Goal: Task Accomplishment & Management: Use online tool/utility

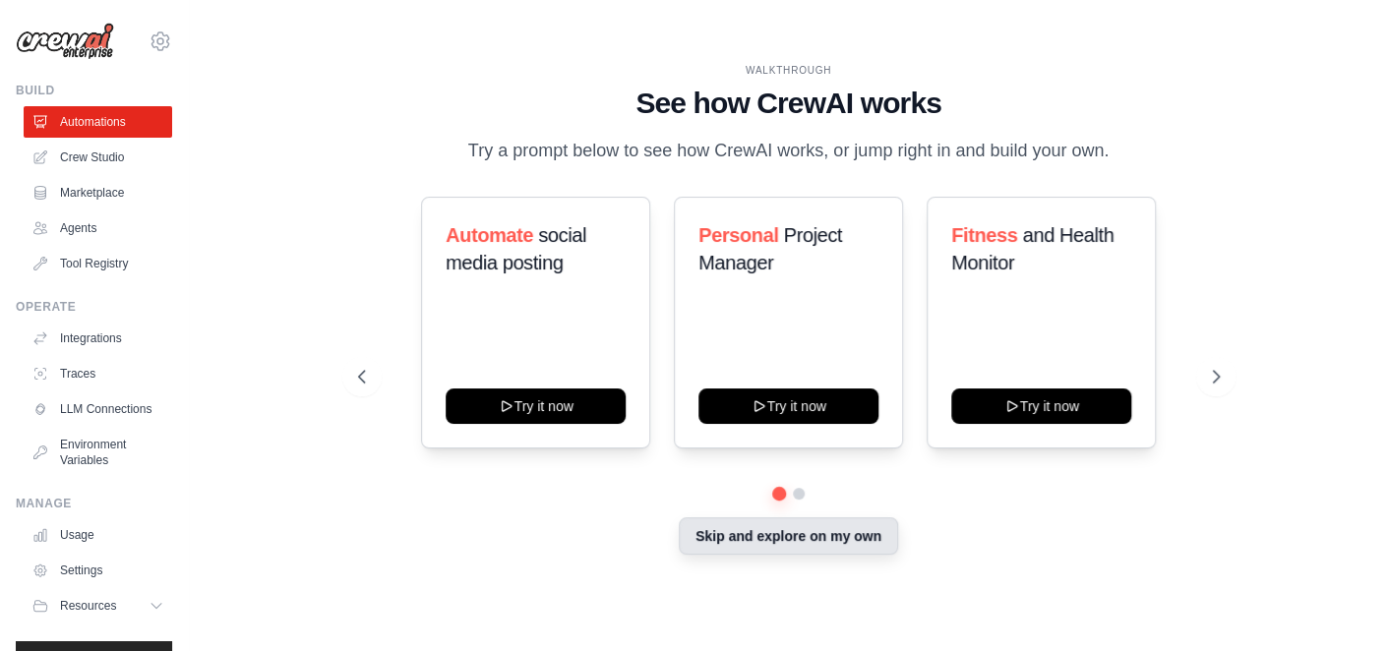
click at [745, 552] on button "Skip and explore on my own" at bounding box center [788, 536] width 219 height 37
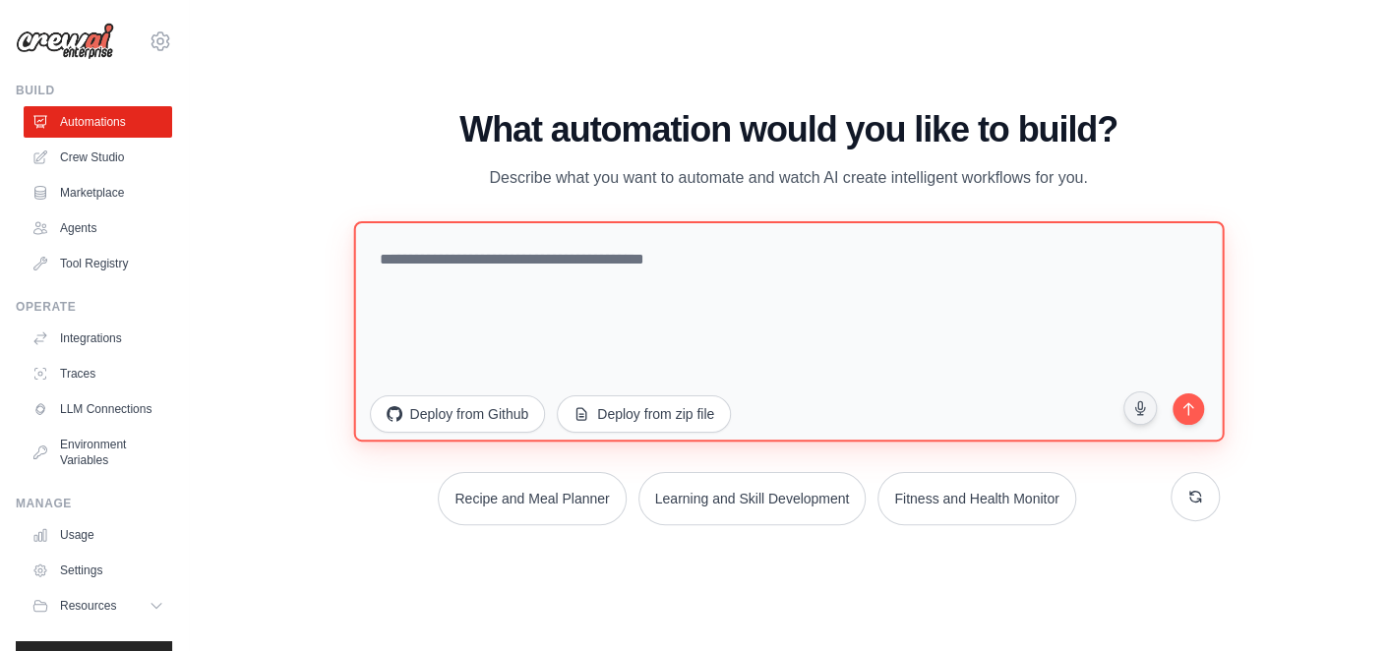
paste textarea "**********"
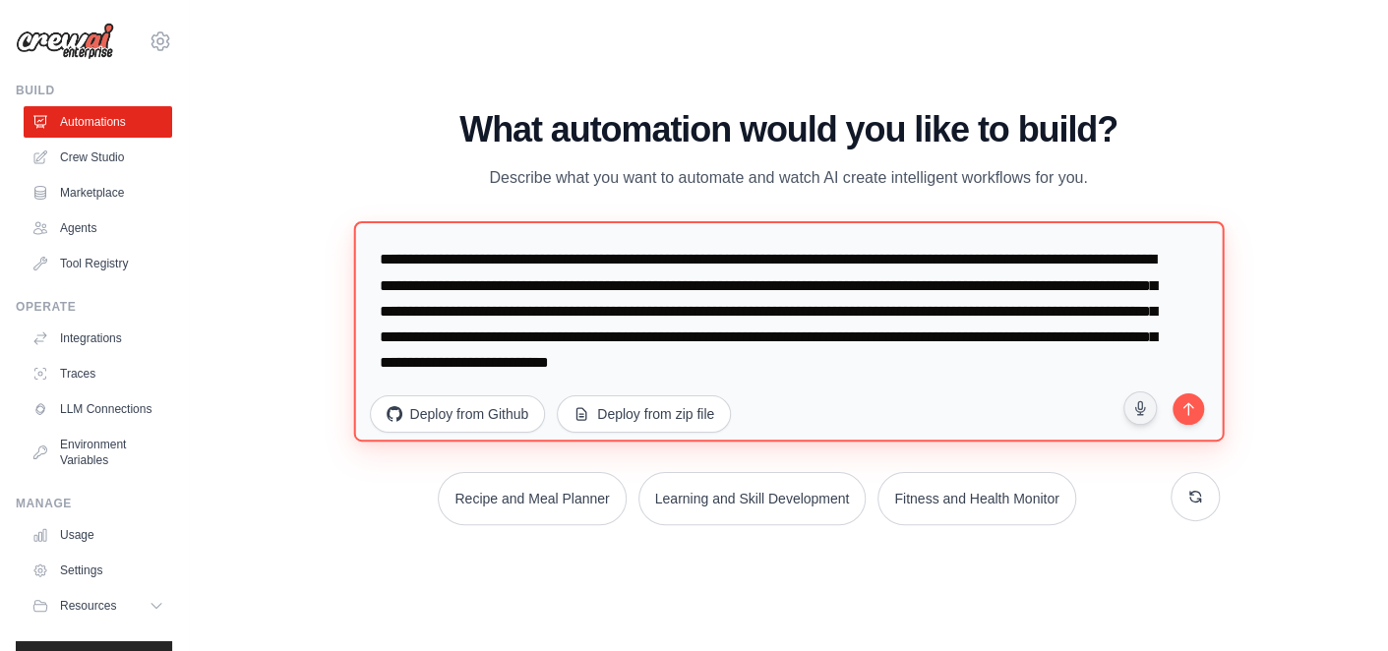
click at [681, 296] on textarea "**********" at bounding box center [788, 331] width 871 height 220
drag, startPoint x: 959, startPoint y: 335, endPoint x: 678, endPoint y: 359, distance: 282.5
click at [678, 359] on textarea "**********" at bounding box center [788, 331] width 871 height 220
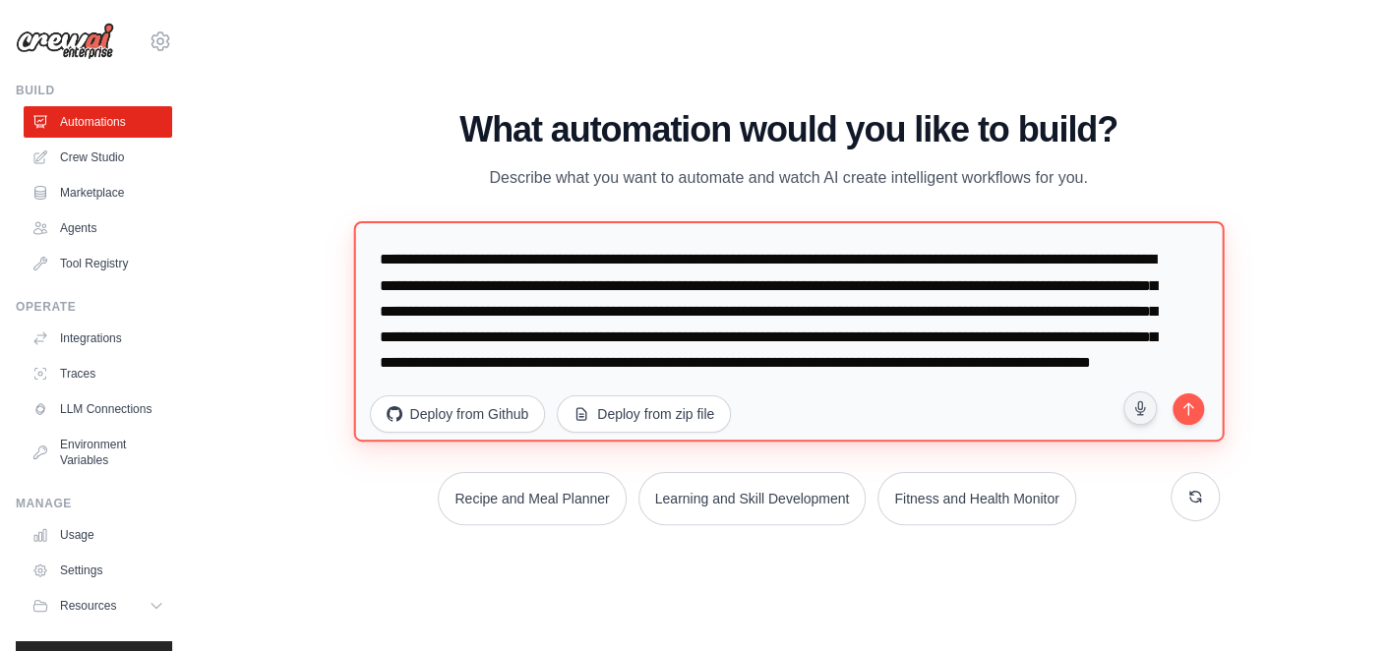
drag, startPoint x: 692, startPoint y: 384, endPoint x: 1115, endPoint y: 386, distance: 423.1
click at [1115, 386] on textarea "**********" at bounding box center [788, 331] width 871 height 220
click at [468, 289] on textarea "**********" at bounding box center [788, 331] width 871 height 220
click at [739, 388] on textarea "**********" at bounding box center [788, 331] width 871 height 220
type textarea "**********"
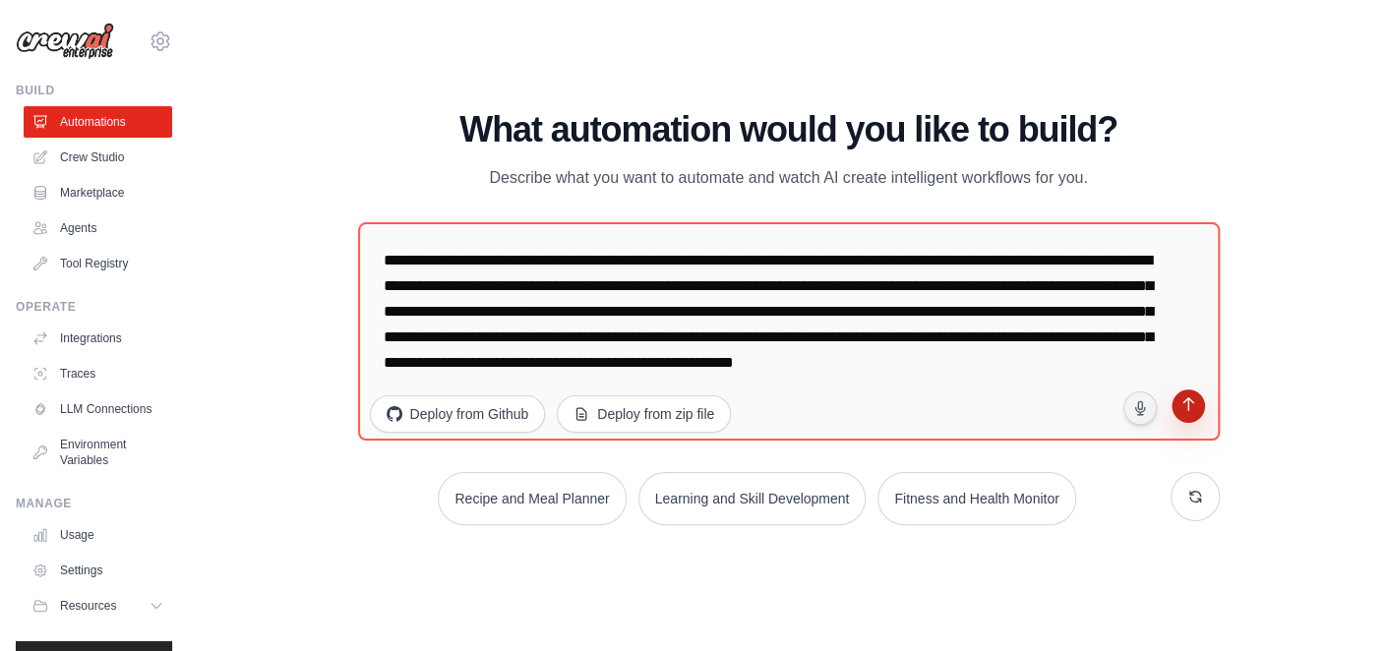
click at [1186, 403] on icon "submit" at bounding box center [1188, 406] width 19 height 19
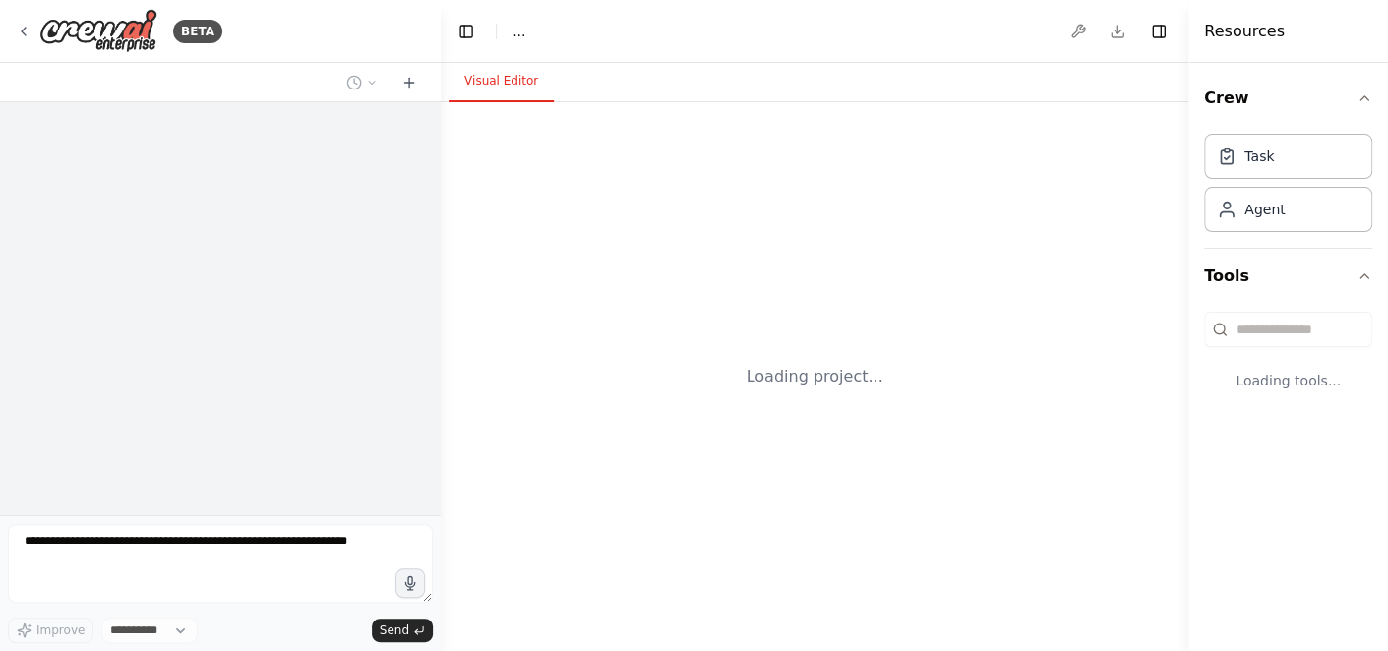
select select "****"
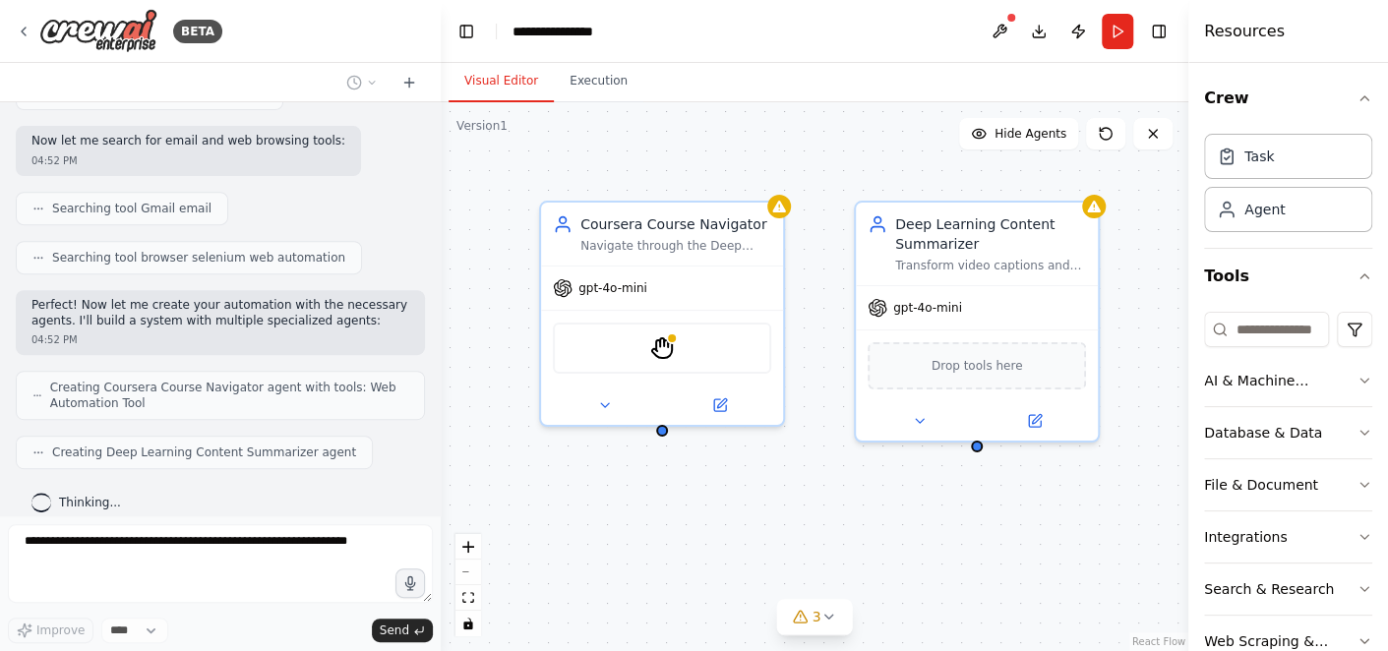
scroll to position [460, 0]
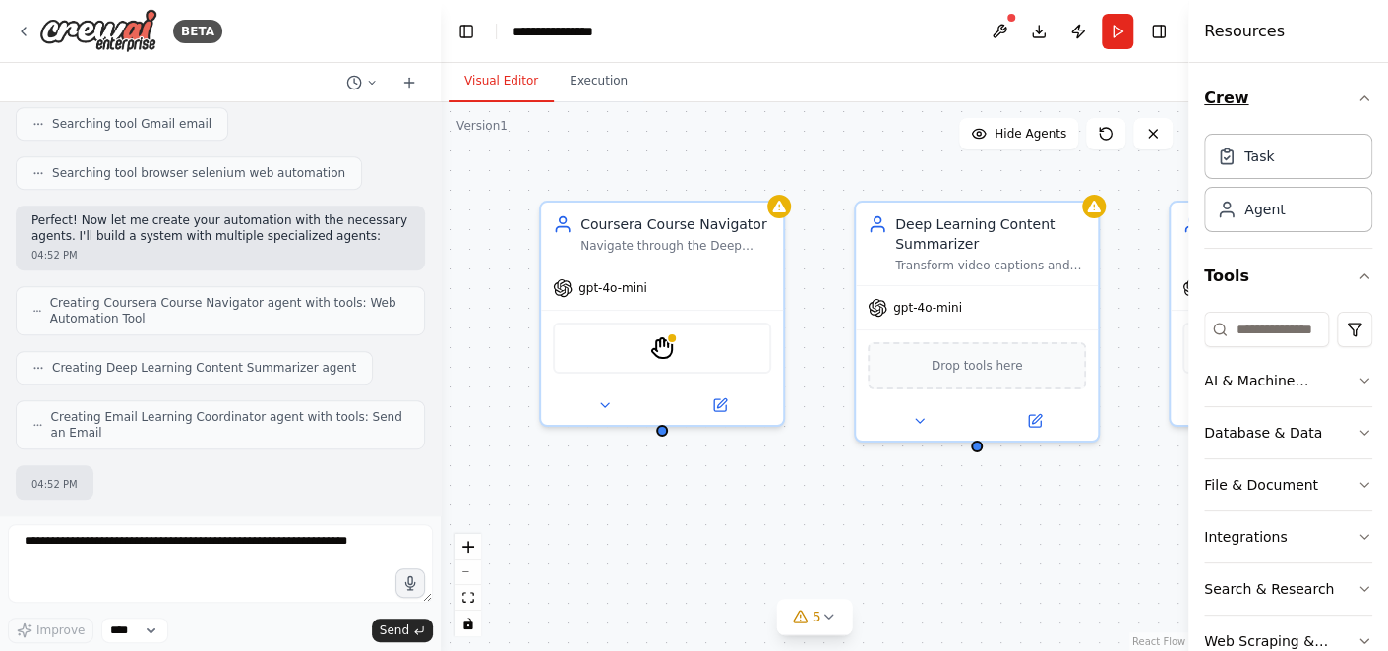
click at [1357, 104] on icon "button" at bounding box center [1365, 99] width 16 height 16
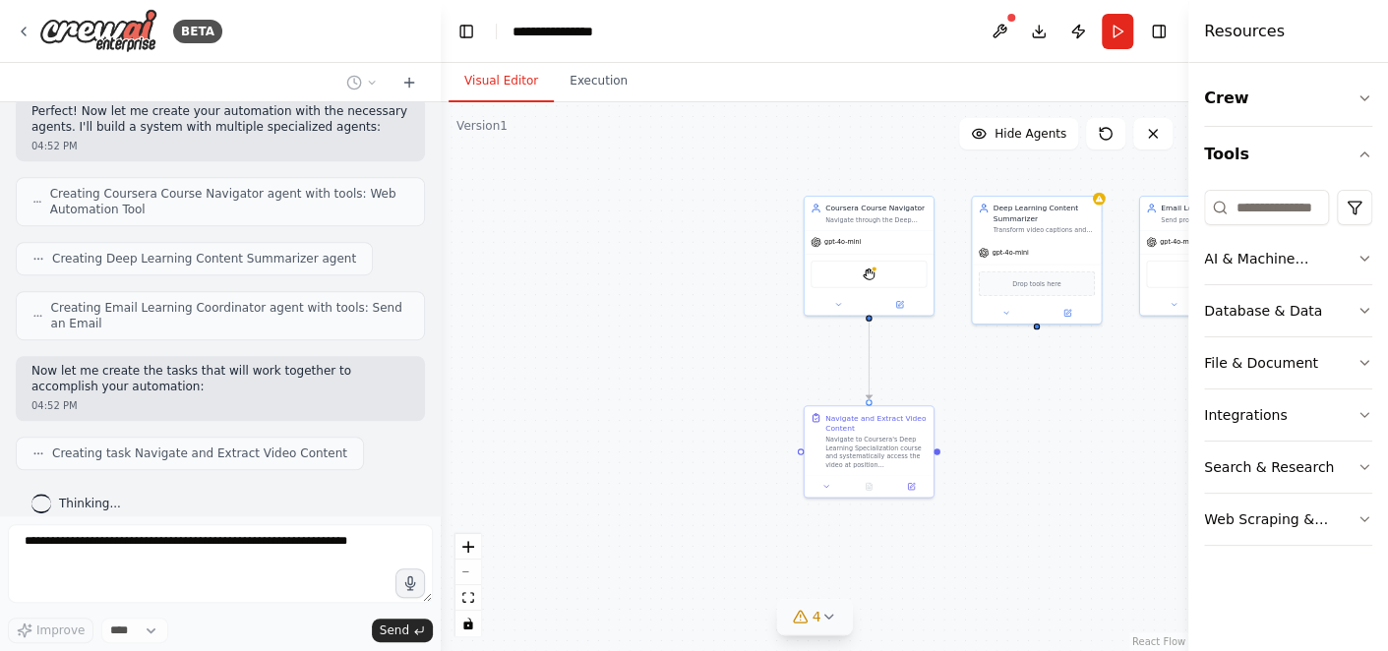
scroll to position [638, 0]
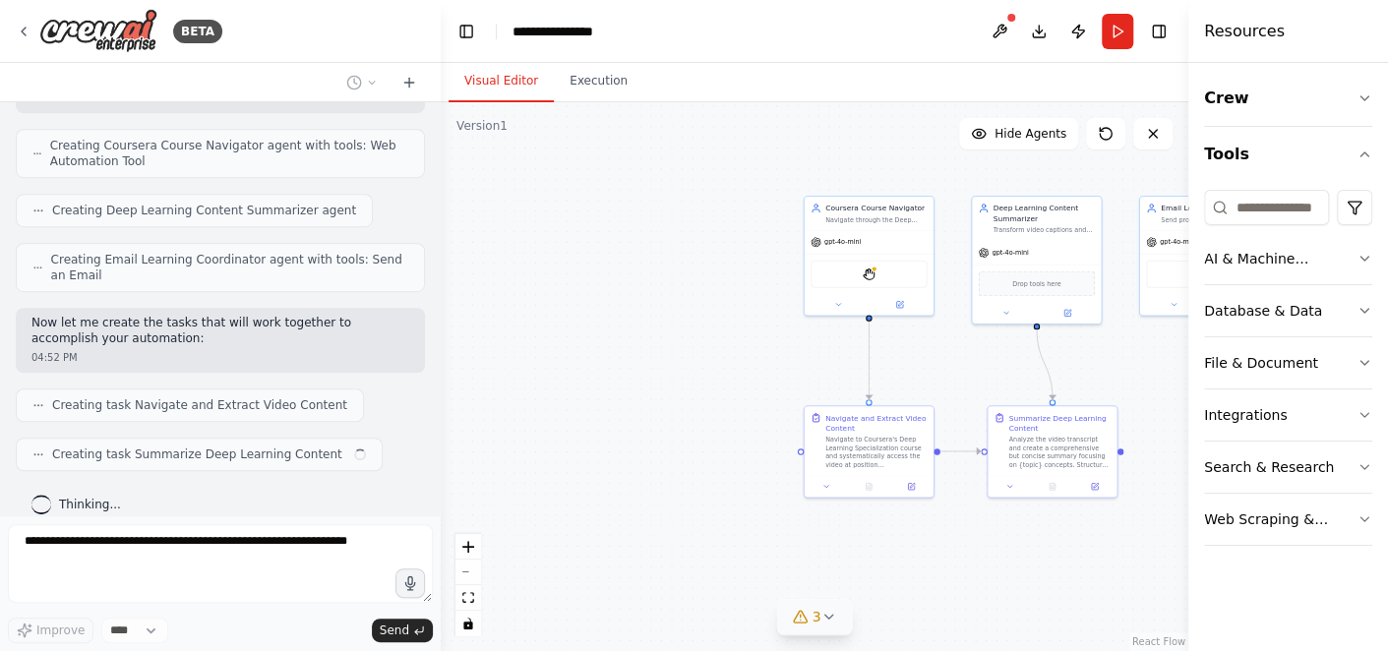
click at [843, 625] on button "3" at bounding box center [815, 617] width 76 height 36
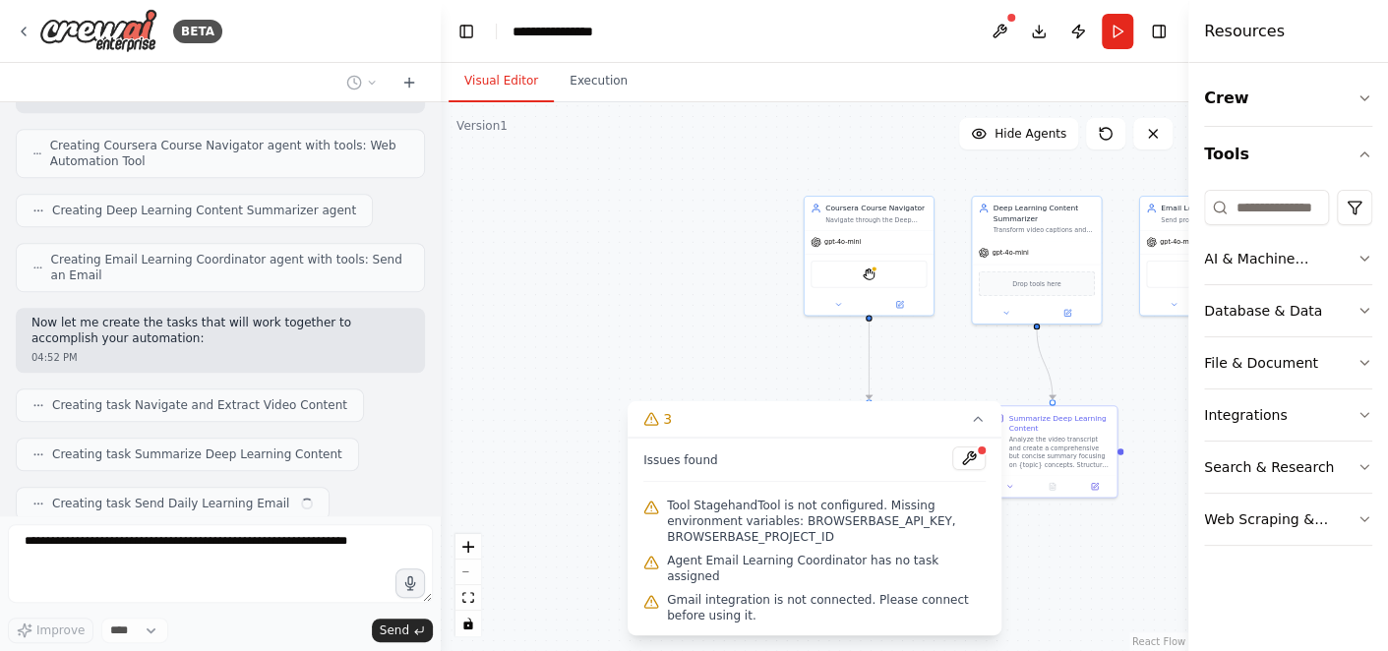
scroll to position [687, 0]
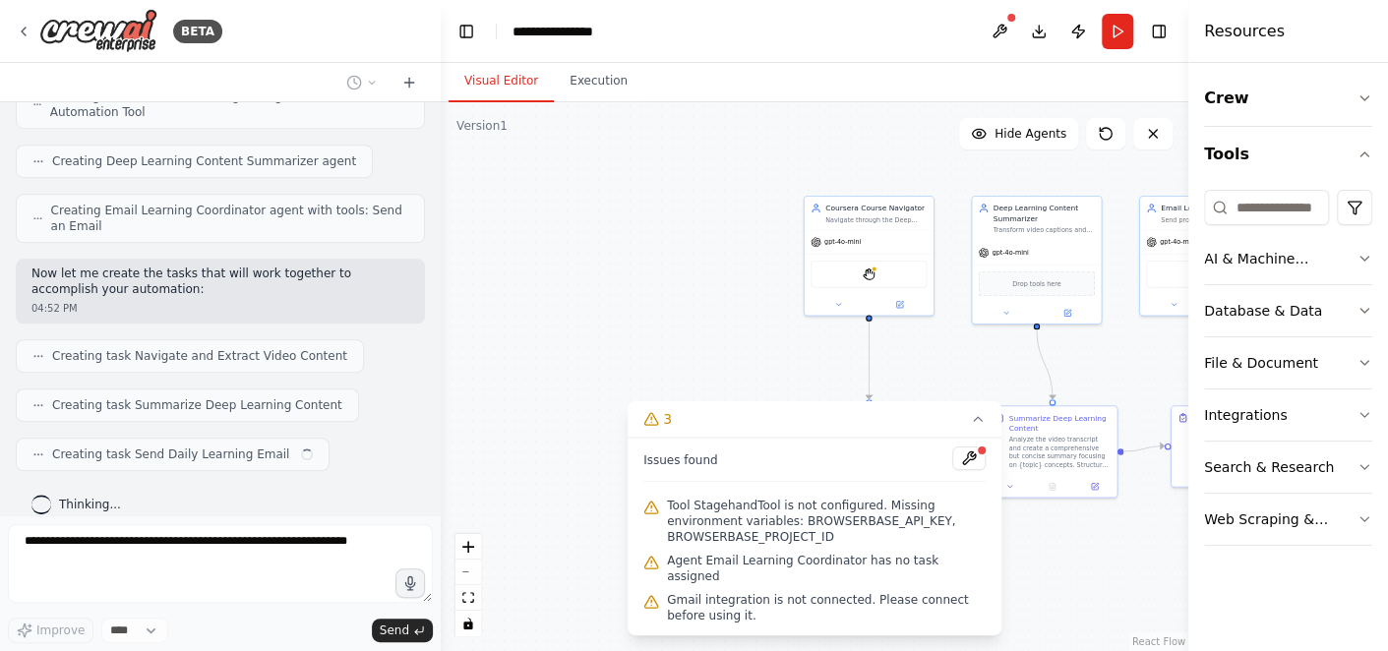
click at [1039, 563] on div ".deletable-edge-delete-btn { width: 20px; height: 20px; border: 0px solid #ffff…" at bounding box center [815, 376] width 748 height 549
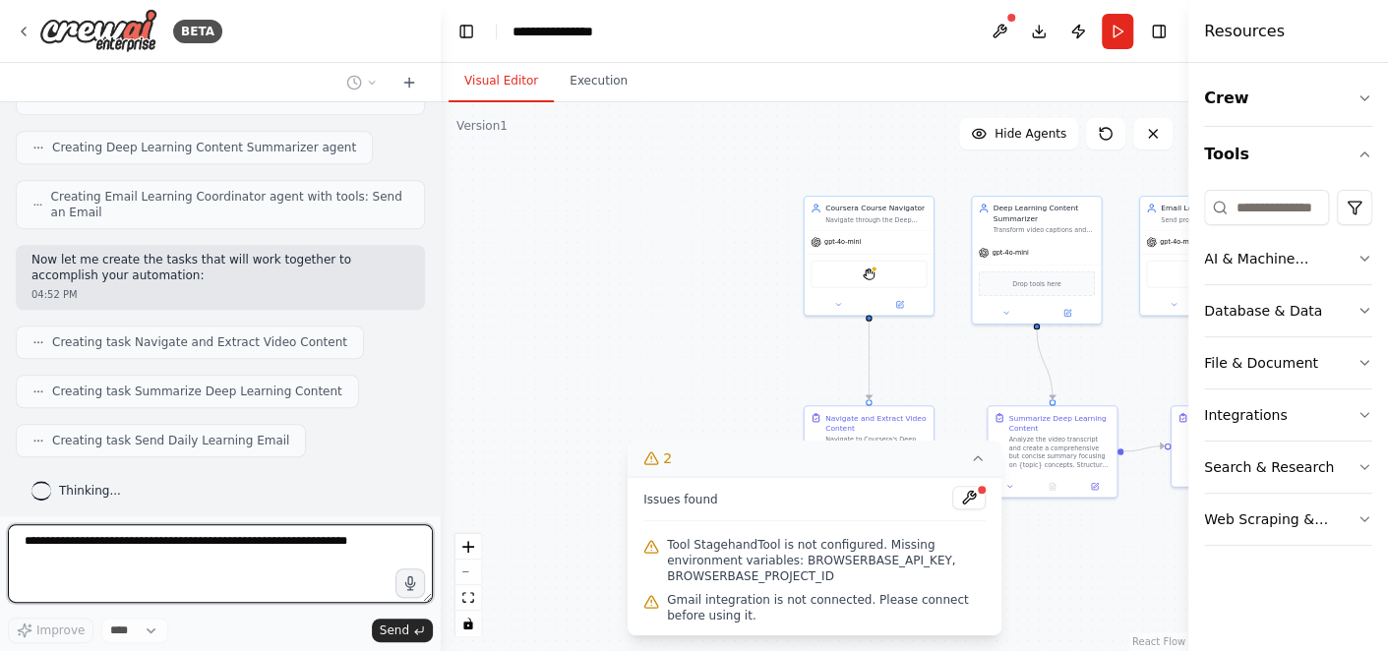
click at [988, 459] on button "2" at bounding box center [815, 459] width 374 height 36
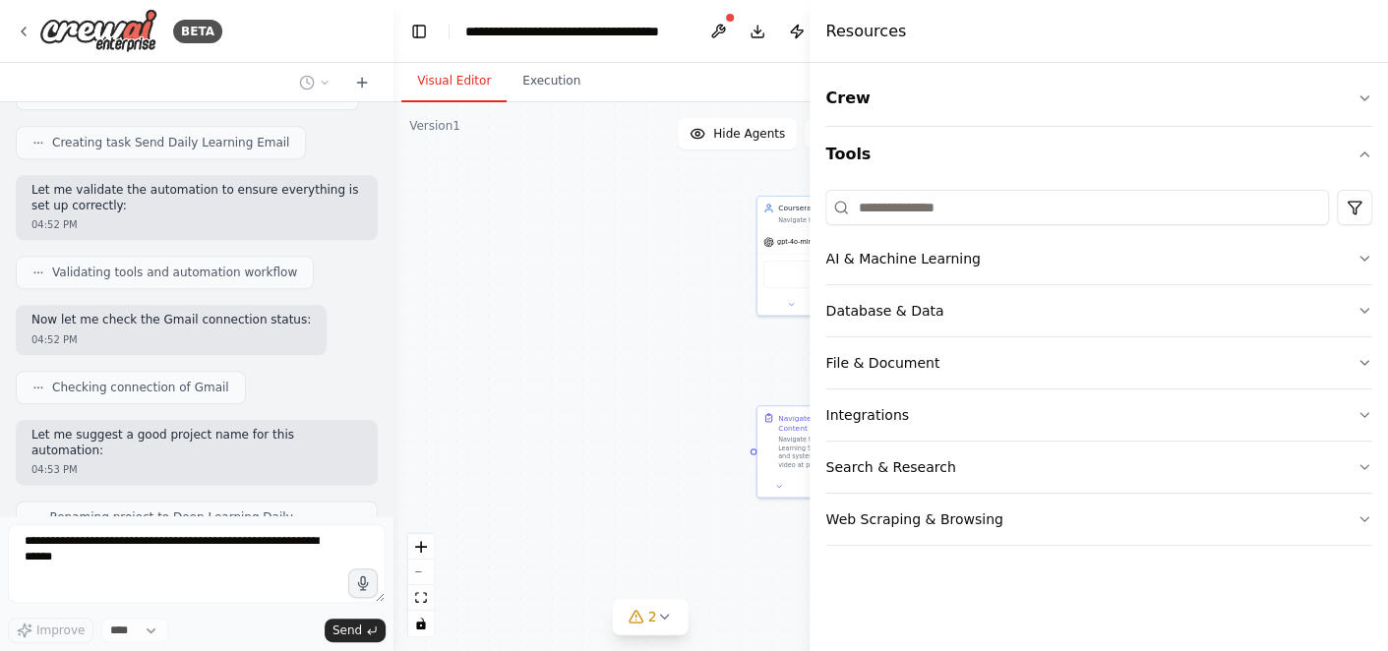
scroll to position [1122, 0]
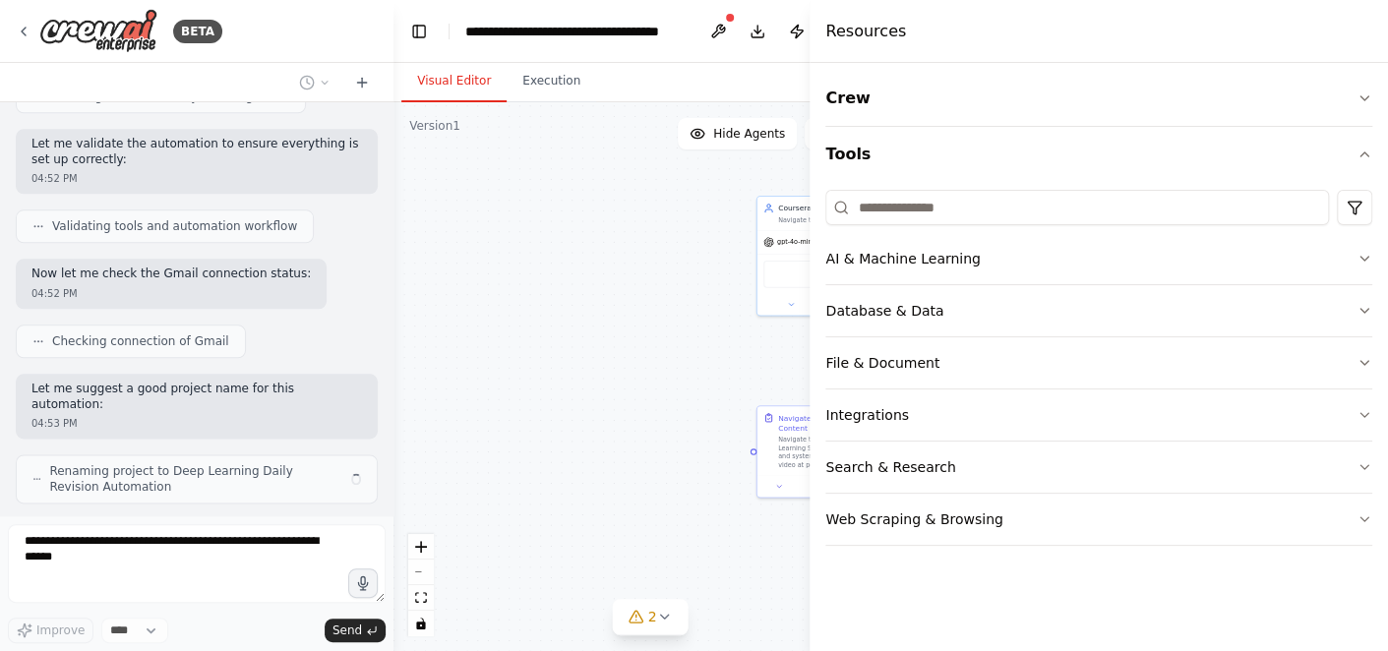
drag, startPoint x: 1188, startPoint y: 530, endPoint x: 695, endPoint y: 572, distance: 495.6
click at [695, 572] on div "BETA I want to build an automation. I actually completed AndrewNG course Deep l…" at bounding box center [694, 325] width 1388 height 651
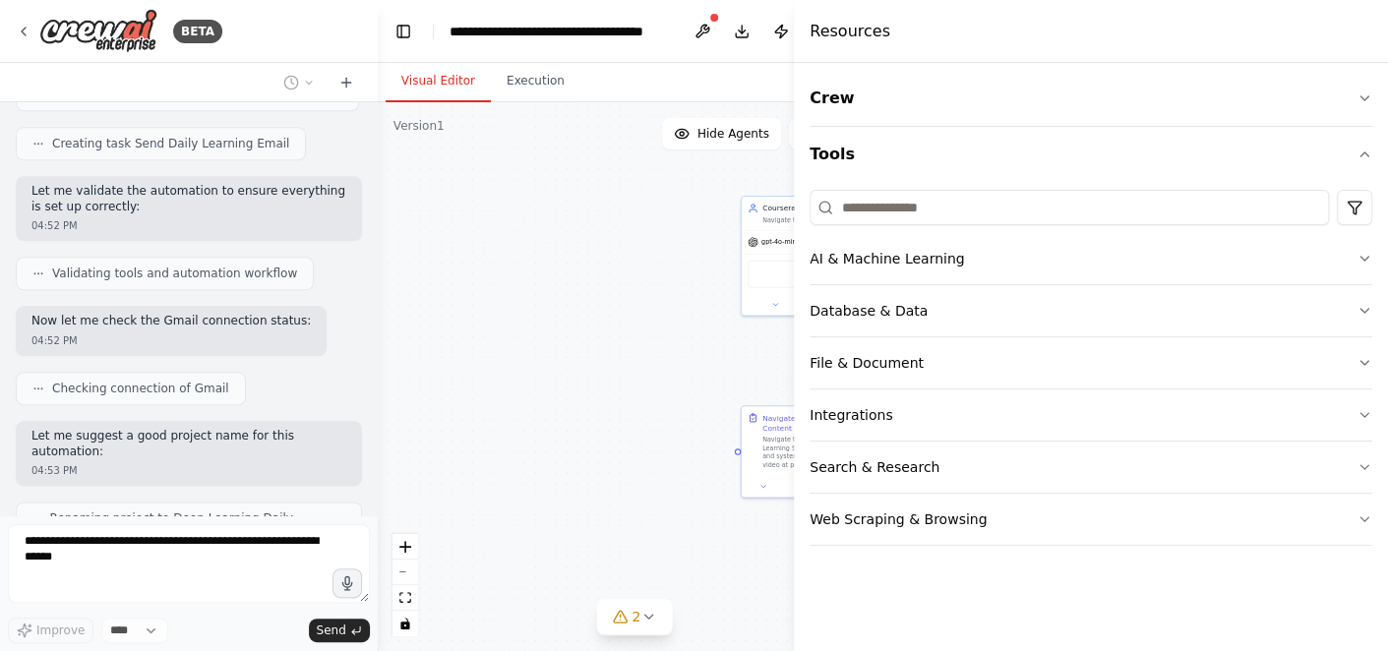
scroll to position [1045, 0]
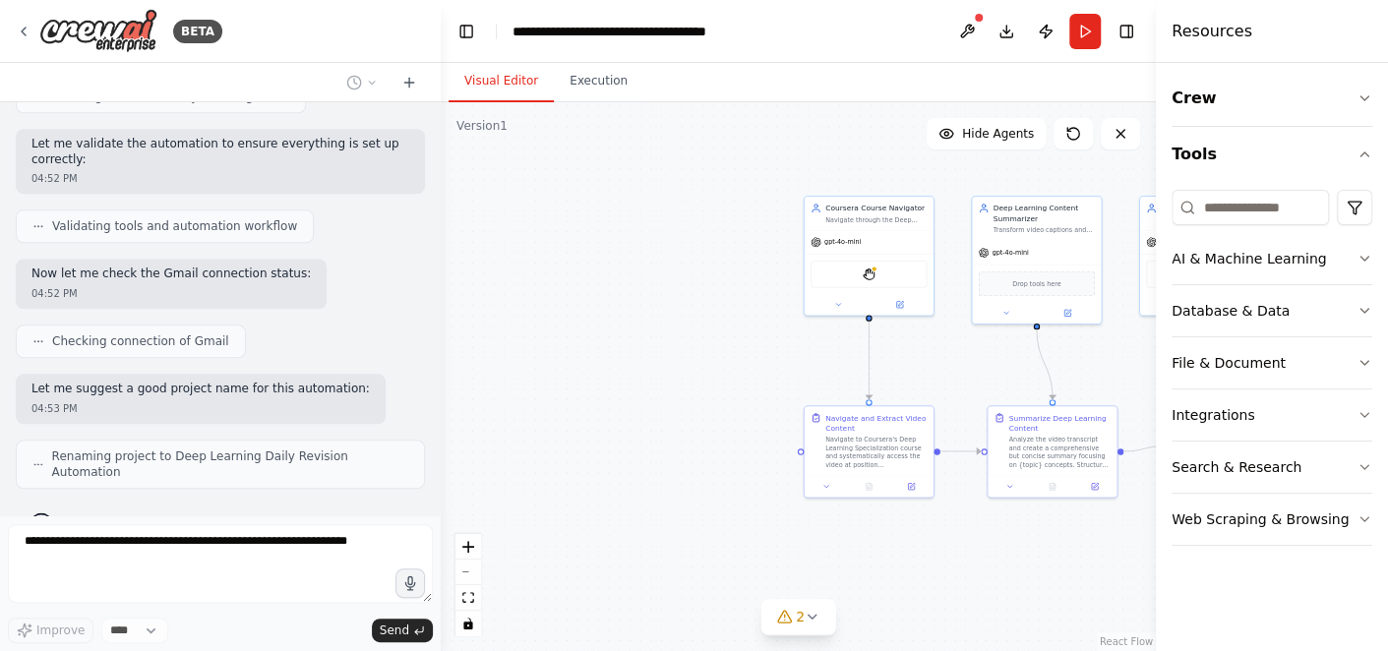
drag, startPoint x: 796, startPoint y: 533, endPoint x: 1385, endPoint y: 439, distance: 596.8
click at [1385, 439] on div "Resources Crew Tools AI & Machine Learning Database & Data File & Document Inte…" at bounding box center [1272, 325] width 232 height 651
click at [657, 348] on div ".deletable-edge-delete-btn { width: 20px; height: 20px; border: 0px solid #ffff…" at bounding box center [798, 376] width 715 height 549
drag, startPoint x: 665, startPoint y: 551, endPoint x: 359, endPoint y: 509, distance: 308.9
click at [359, 509] on div "BETA I want to build an automation. I actually completed AndrewNG course Deep l…" at bounding box center [694, 325] width 1388 height 651
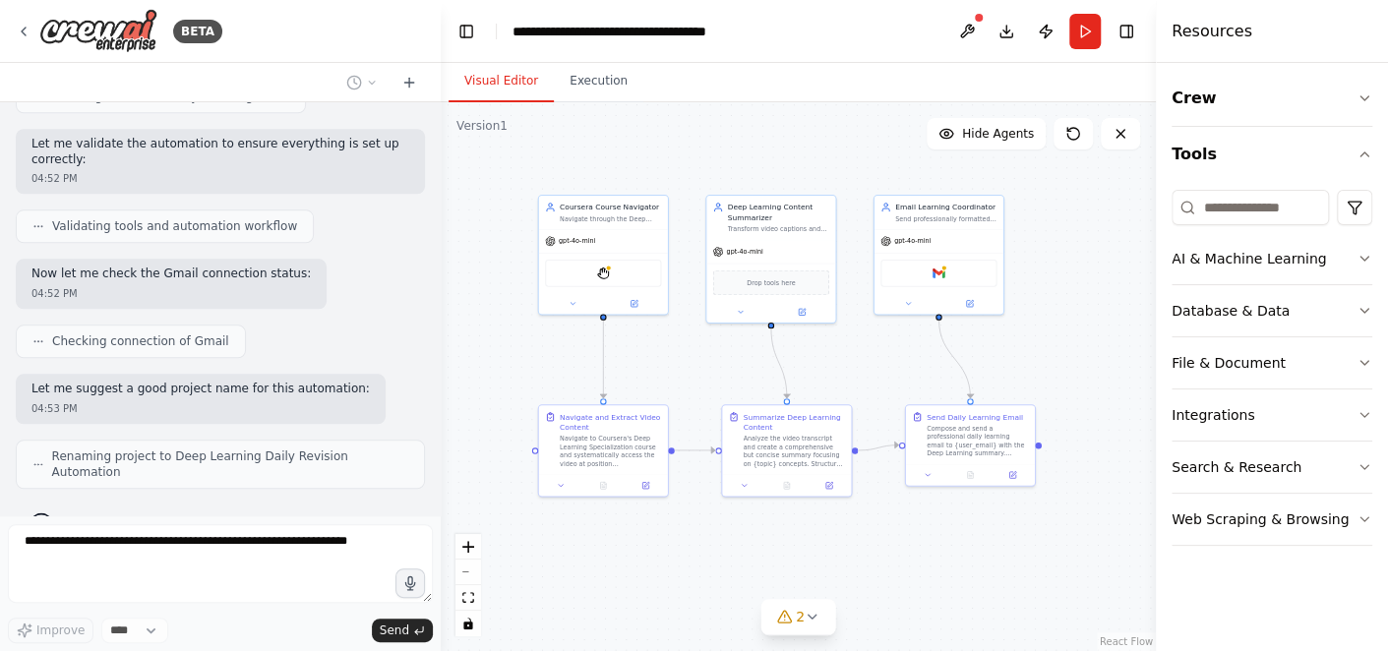
drag, startPoint x: 640, startPoint y: 517, endPoint x: 681, endPoint y: 557, distance: 57.0
click at [681, 557] on div ".deletable-edge-delete-btn { width: 20px; height: 20px; border: 0px solid #ffff…" at bounding box center [798, 376] width 715 height 549
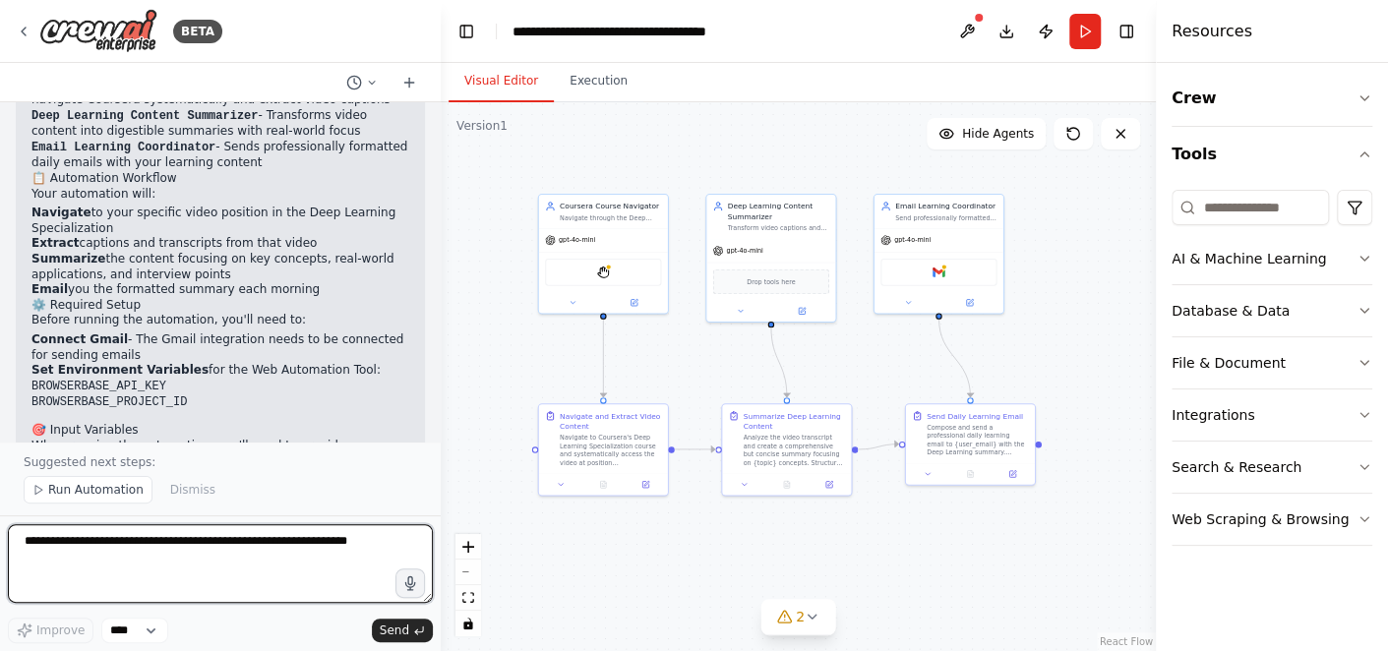
scroll to position [1533, 0]
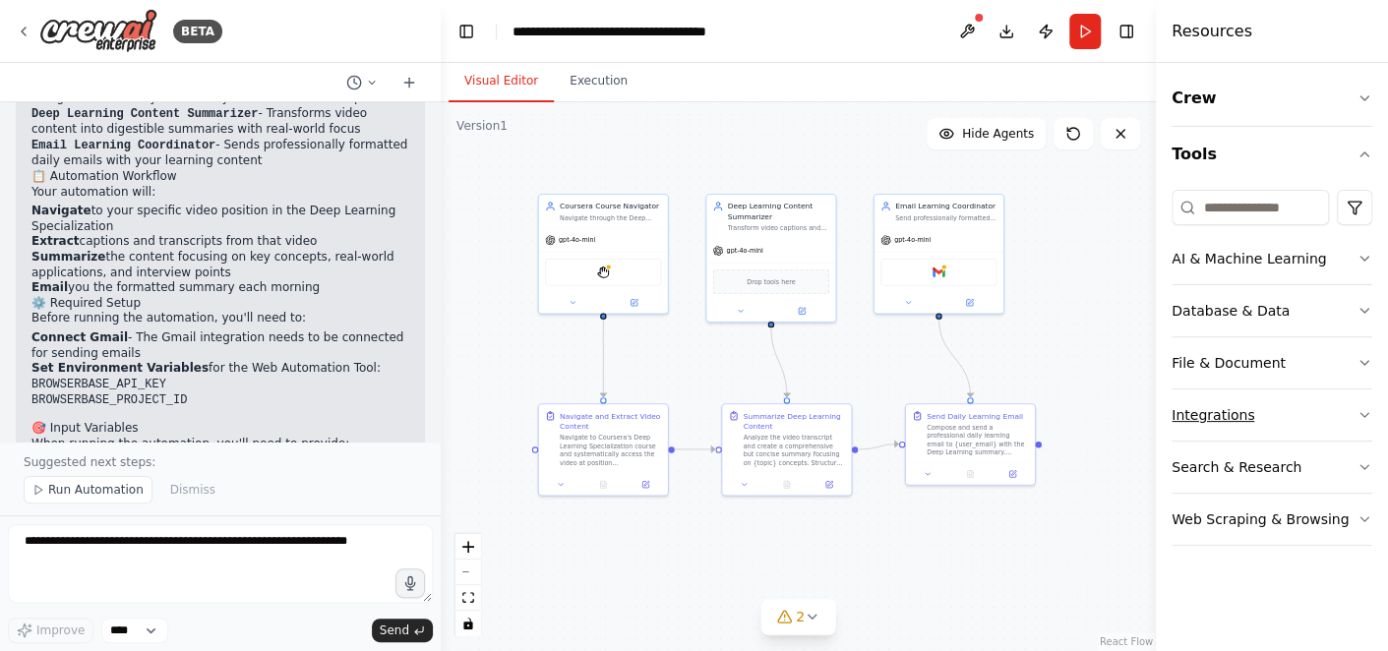
click at [1186, 395] on button "Integrations" at bounding box center [1272, 415] width 201 height 51
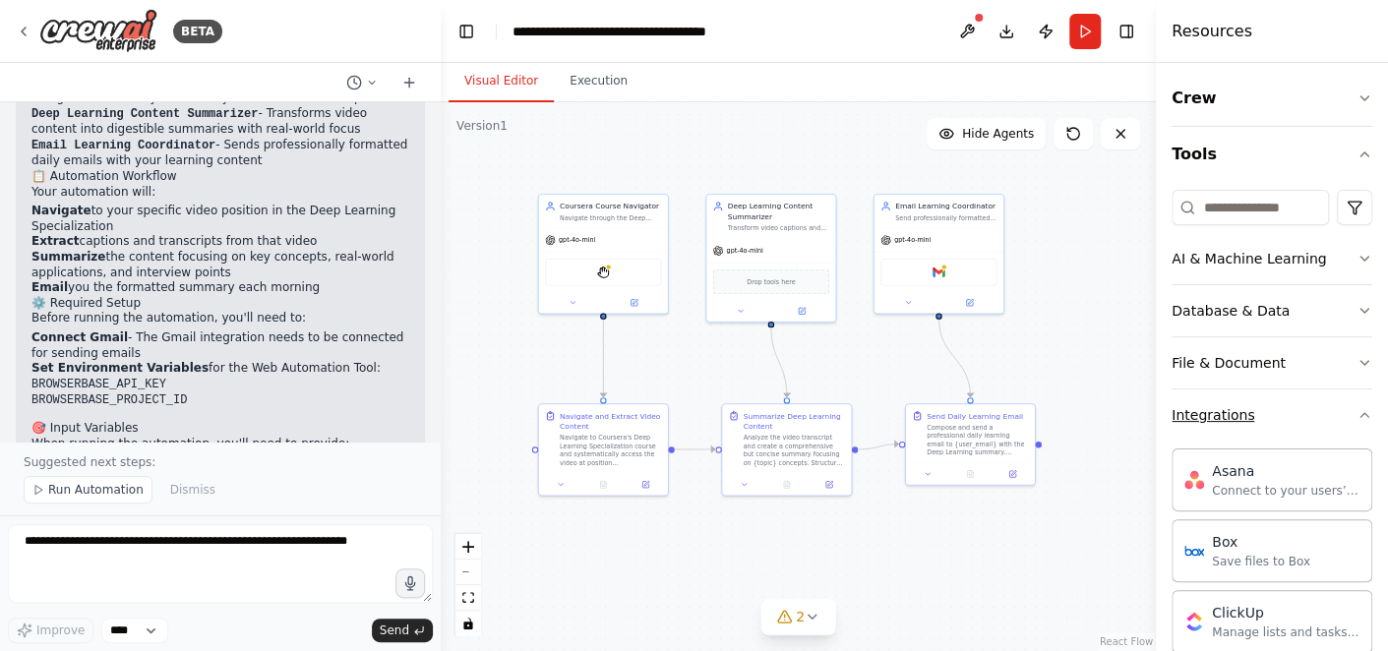
click at [1186, 395] on button "Integrations" at bounding box center [1272, 415] width 201 height 51
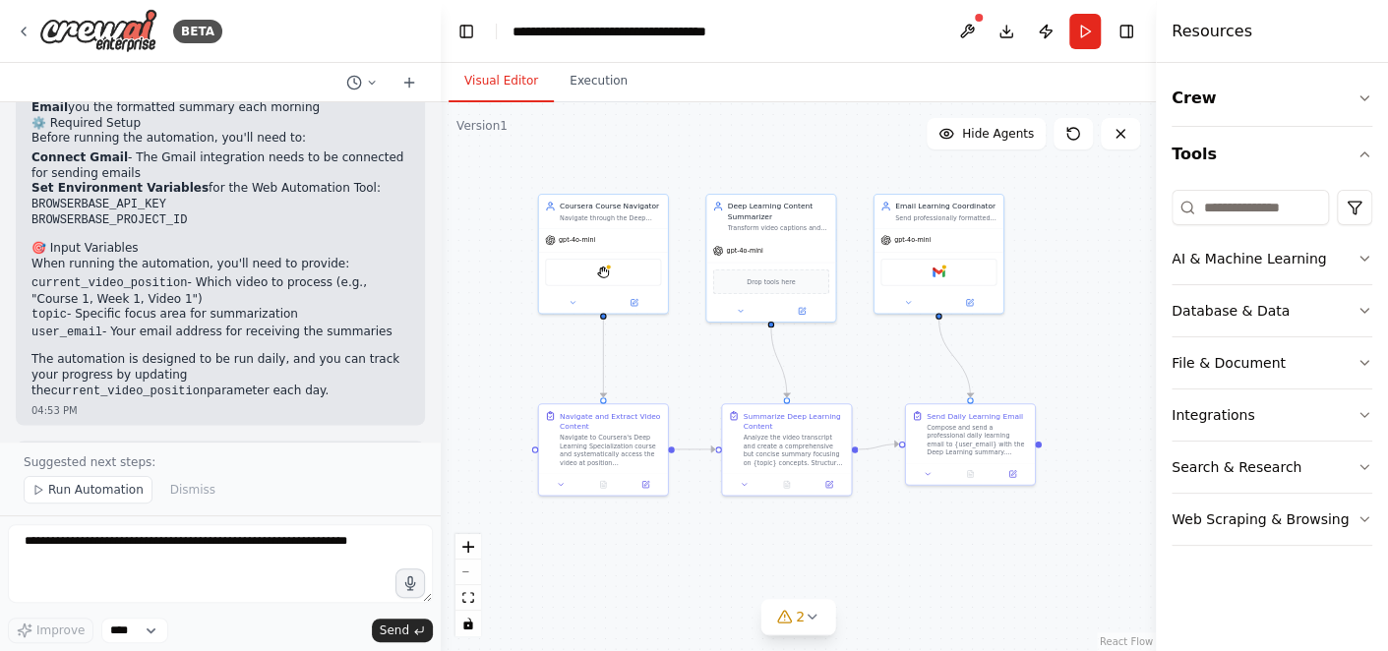
scroll to position [1745, 0]
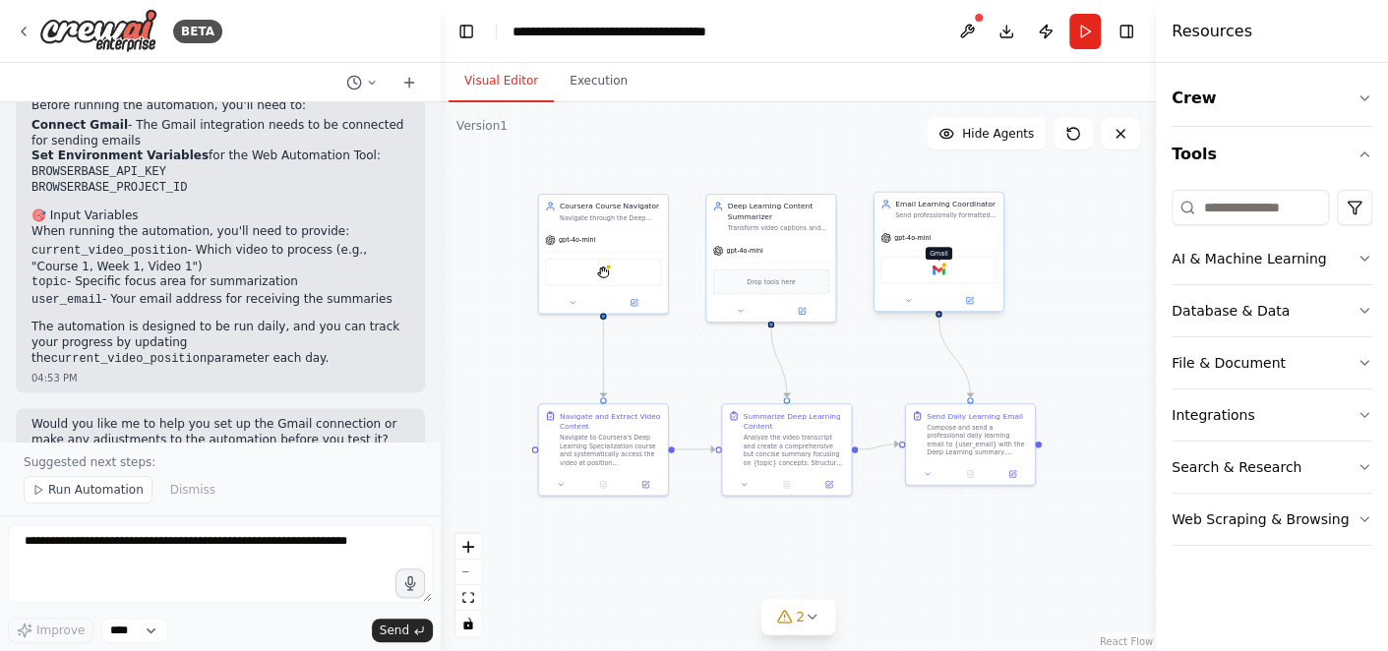
click at [940, 270] on img at bounding box center [939, 270] width 13 height 13
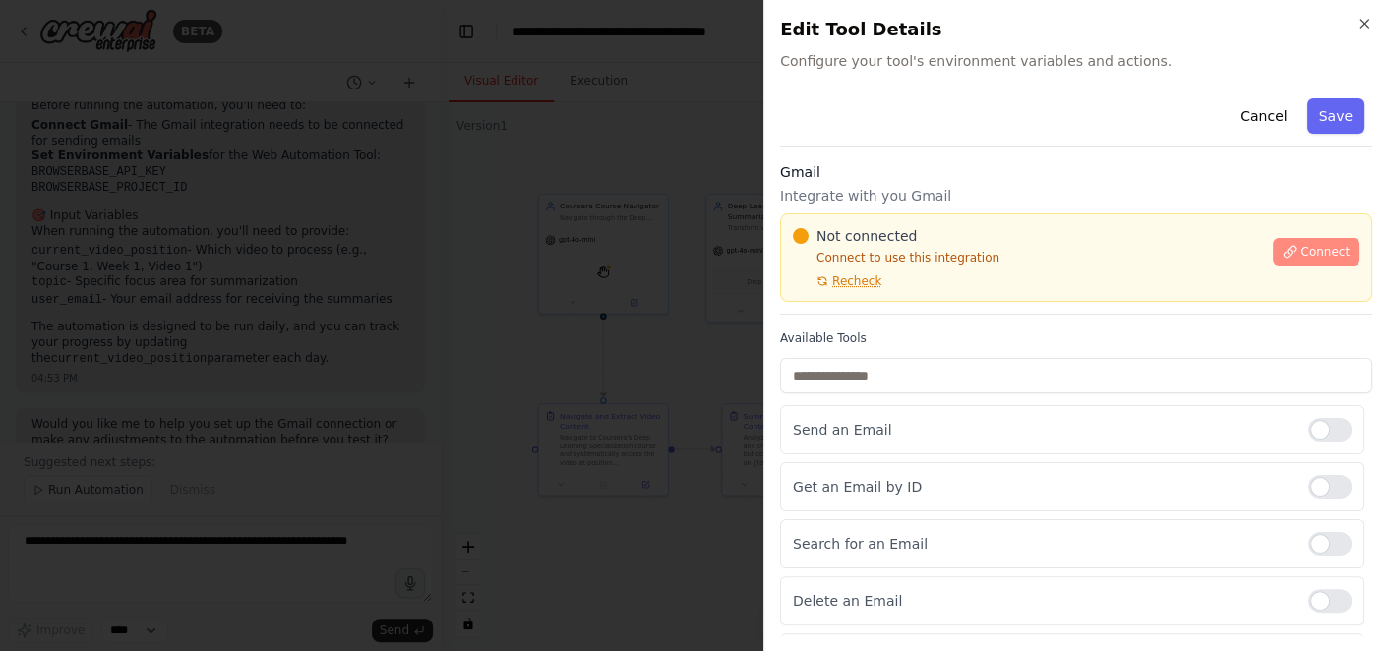
click at [1335, 257] on span "Connect" at bounding box center [1325, 252] width 49 height 16
click at [1301, 245] on span "Connect" at bounding box center [1325, 252] width 49 height 16
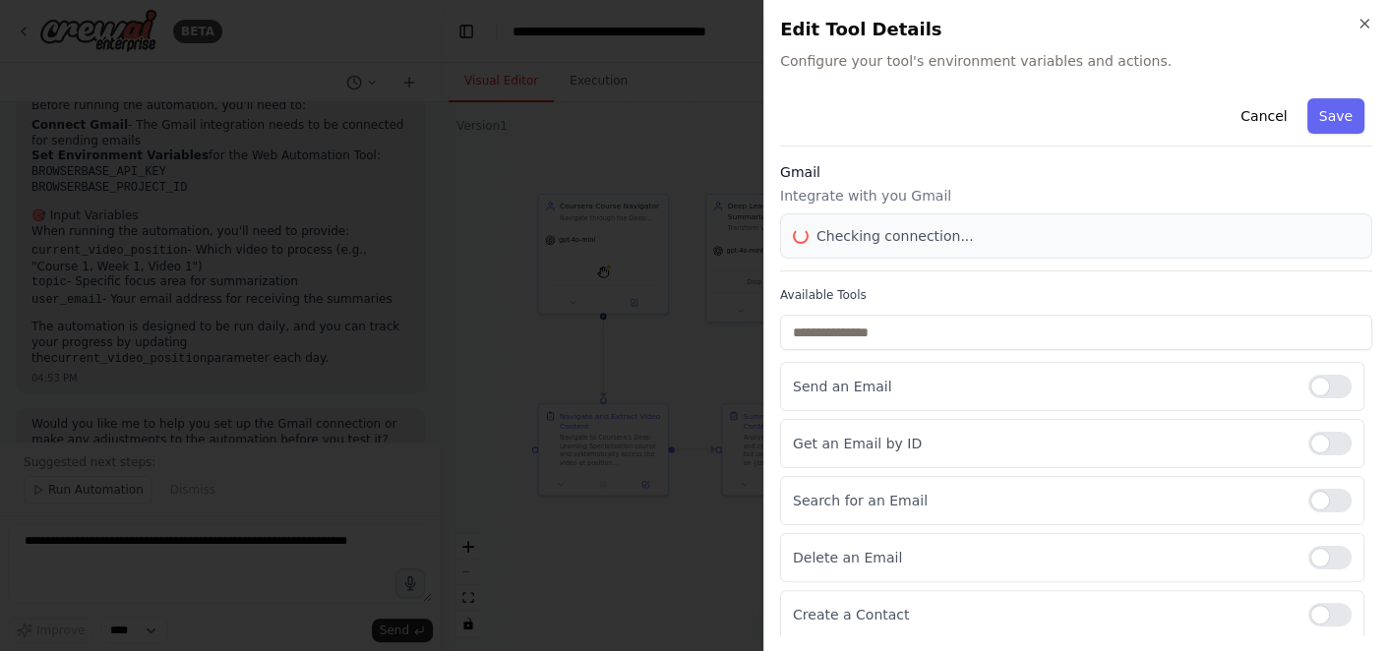
click at [837, 272] on div "Cancel Save Gmail Integrate with you Gmail Checking connection... Available Too…" at bounding box center [1076, 479] width 592 height 777
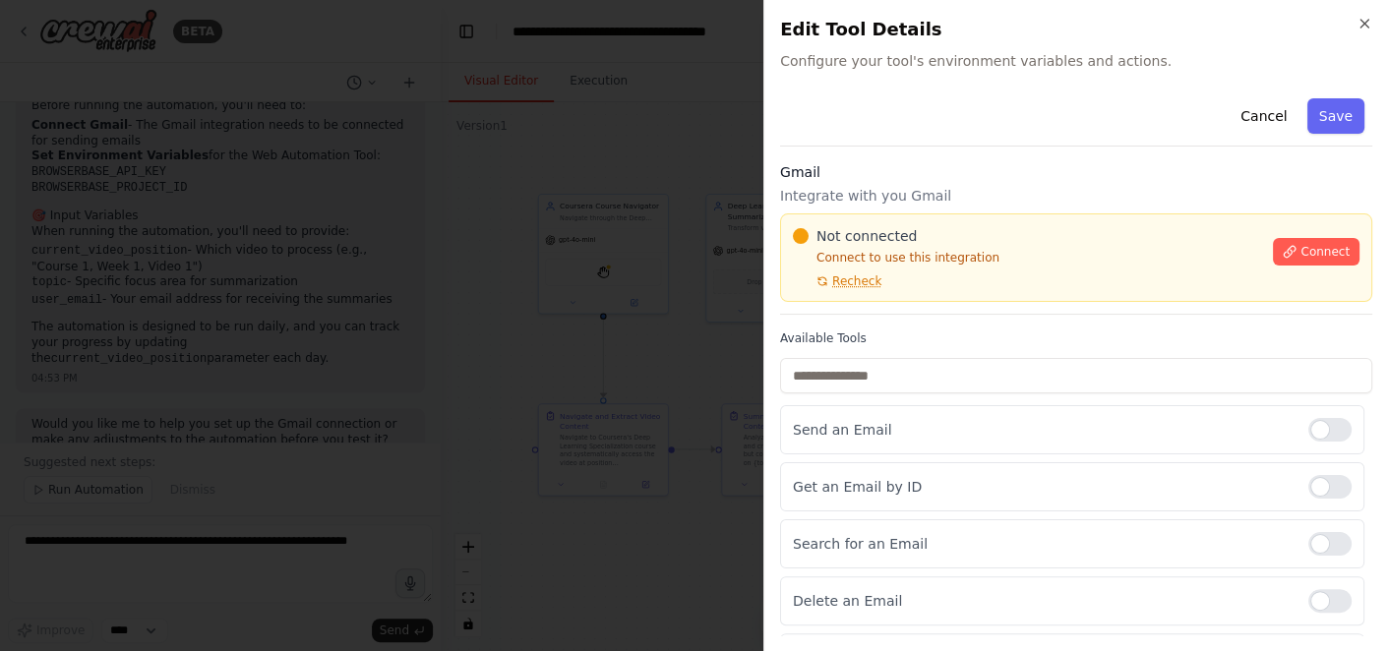
click at [935, 164] on h3 "Gmail" at bounding box center [1076, 172] width 592 height 20
click at [854, 163] on h3 "Gmail" at bounding box center [1076, 172] width 592 height 20
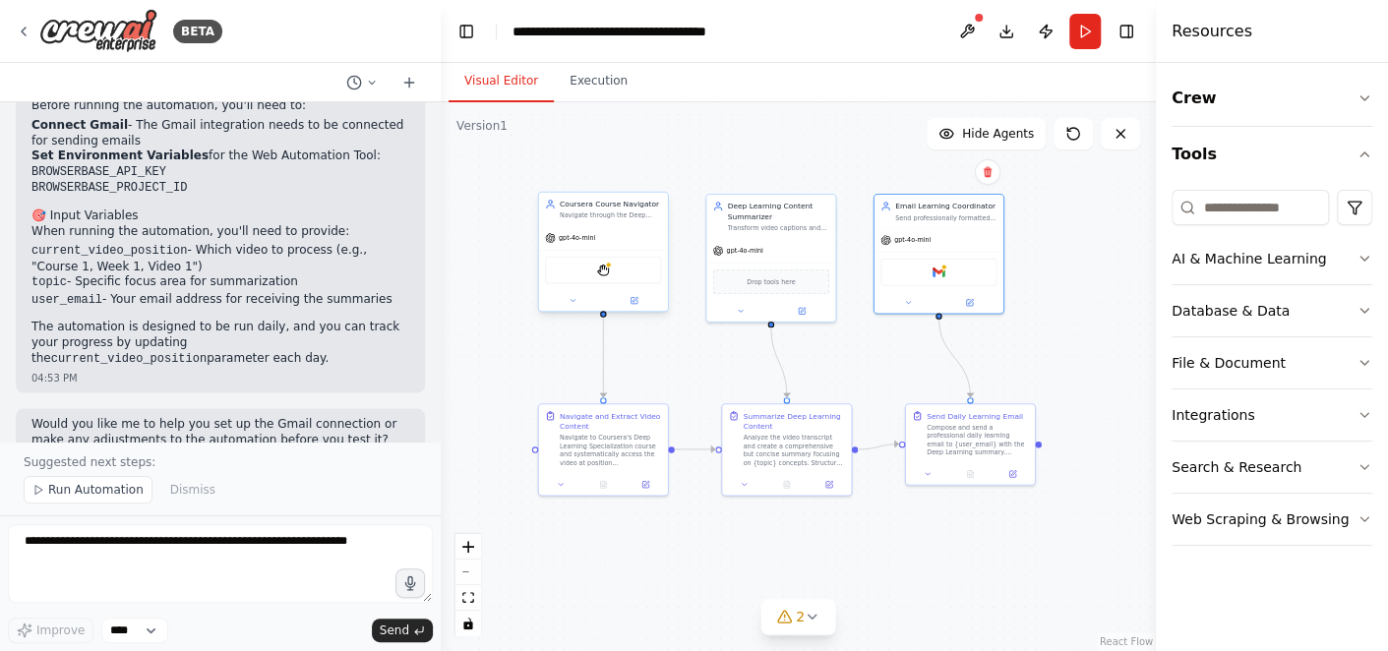
click at [627, 269] on div "StagehandTool" at bounding box center [603, 271] width 116 height 28
click at [576, 220] on div "Coursera Course Navigator Navigate through the Deep Learning Specialization cou…" at bounding box center [603, 209] width 129 height 33
click at [575, 240] on span "gpt-4o-mini" at bounding box center [577, 238] width 36 height 9
click at [1089, 45] on button "Run" at bounding box center [1084, 31] width 31 height 35
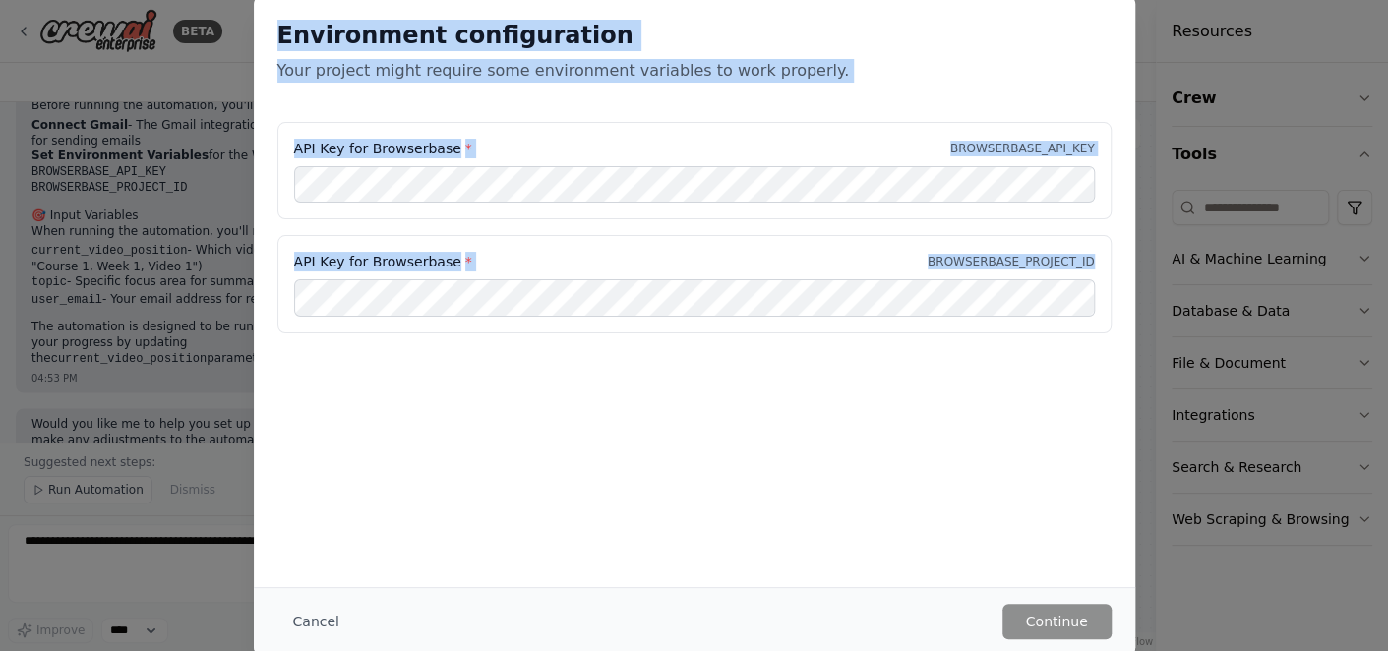
click at [590, 314] on div "Environment configuration Your project might require some environment variables…" at bounding box center [695, 176] width 882 height 361
copy div "Environment configuration Your project might require some environment variables…"
click at [294, 610] on button "Cancel" at bounding box center [316, 621] width 78 height 35
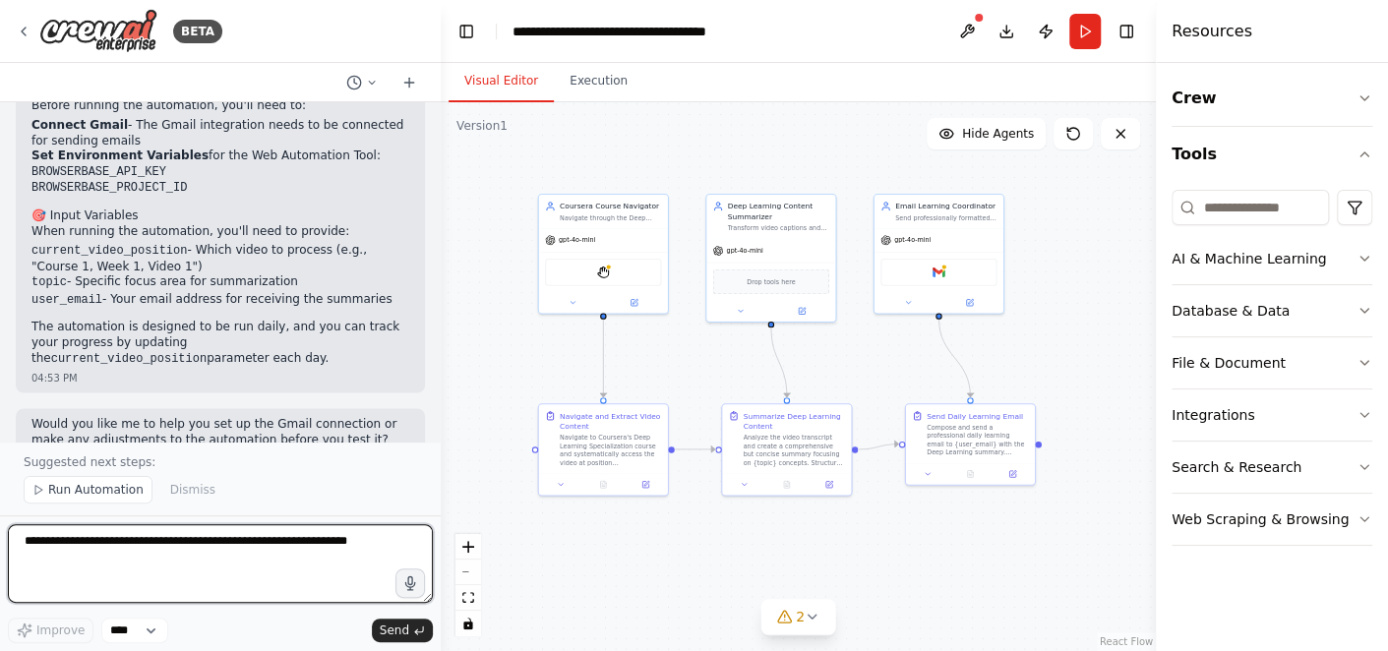
click at [179, 540] on textarea at bounding box center [220, 563] width 425 height 79
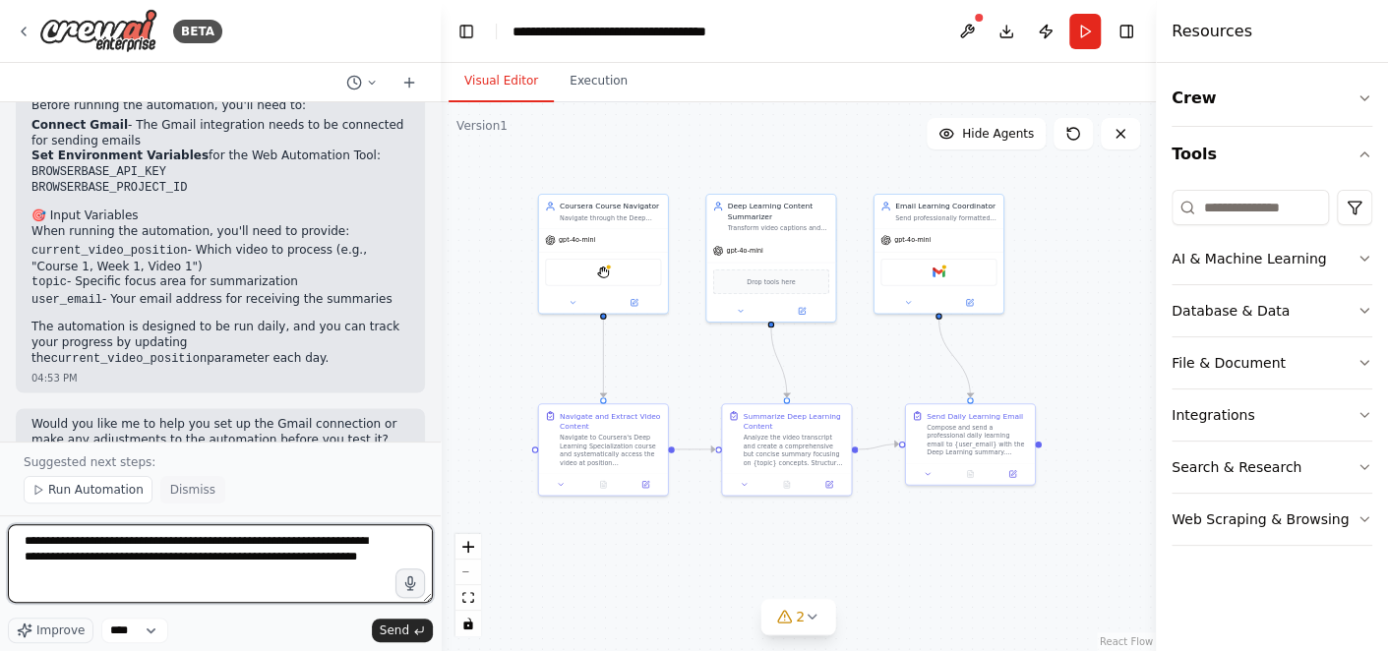
type textarea "**********"
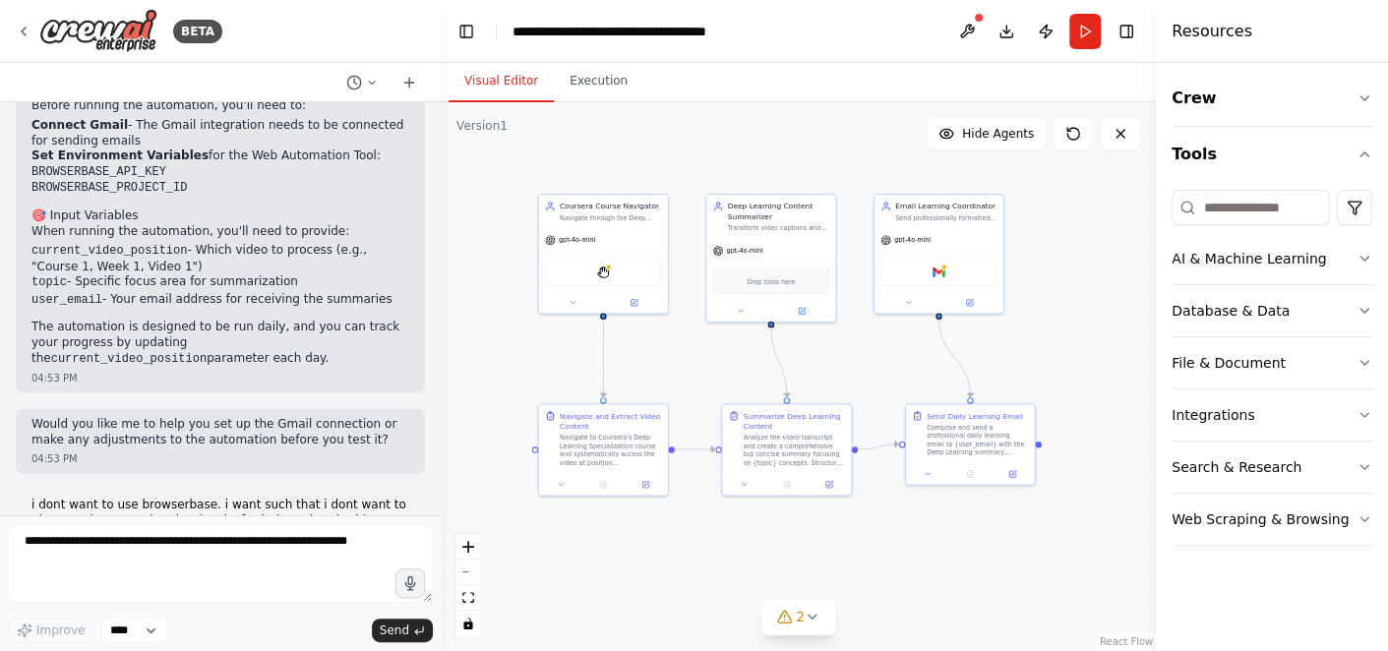
scroll to position [1807, 0]
